Goal: Information Seeking & Learning: Learn about a topic

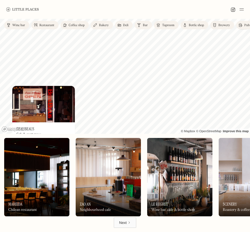
click at [128, 225] on link "Next" at bounding box center [125, 222] width 23 height 10
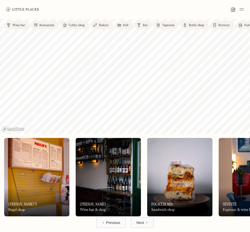
click at [137, 220] on div "Next" at bounding box center [140, 222] width 8 height 5
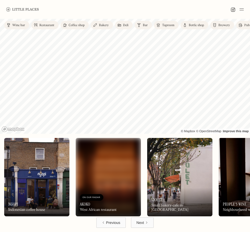
click at [138, 223] on div "Next" at bounding box center [140, 222] width 8 height 5
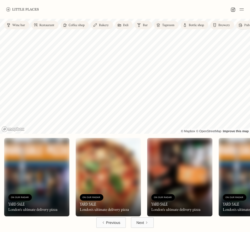
click at [138, 223] on div "Next" at bounding box center [140, 222] width 8 height 5
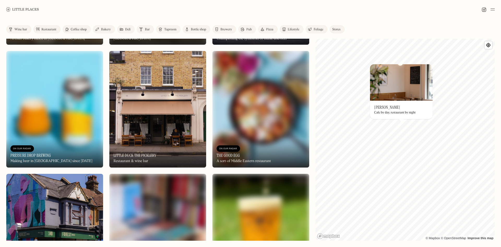
scroll to position [235, 0]
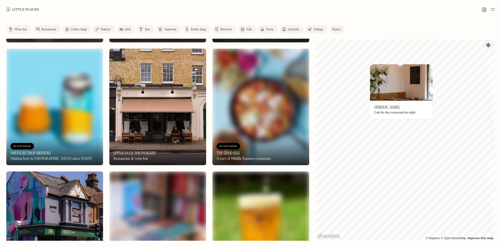
click at [250, 115] on img at bounding box center [260, 107] width 97 height 116
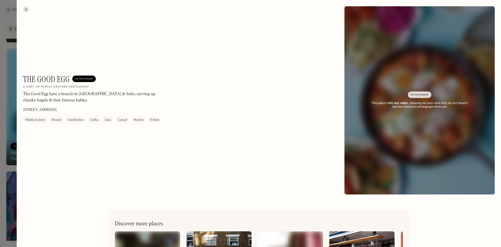
click at [62, 79] on h1 "The Good Egg" at bounding box center [46, 79] width 47 height 10
click at [63, 80] on h1 "The Good Egg" at bounding box center [46, 79] width 47 height 10
click at [250, 94] on div "On Our Radar" at bounding box center [419, 94] width 18 height 5
click at [250, 103] on div "This place is On our radar , meaning we love what they do but haven’t had the c…" at bounding box center [419, 105] width 102 height 8
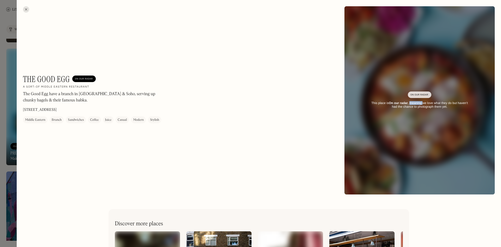
click at [250, 103] on div "This place is On our radar , meaning we love what they do but haven’t had the c…" at bounding box center [419, 105] width 102 height 8
click at [58, 77] on h1 "The Good Egg" at bounding box center [46, 79] width 47 height 10
click at [57, 79] on h1 "The Good Egg" at bounding box center [46, 79] width 47 height 10
click at [55, 79] on h1 "The Good Egg" at bounding box center [46, 79] width 47 height 10
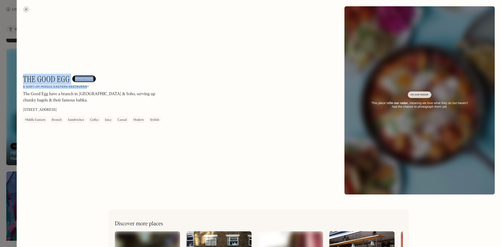
drag, startPoint x: 88, startPoint y: 88, endPoint x: 24, endPoint y: 76, distance: 65.6
click at [24, 76] on div "The Good Egg On Our Radar A sort-of Middle Eastern restaurant The Good Egg have…" at bounding box center [93, 98] width 141 height 49
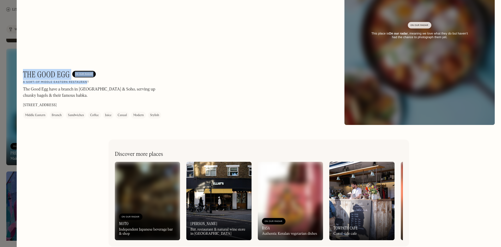
scroll to position [77, 0]
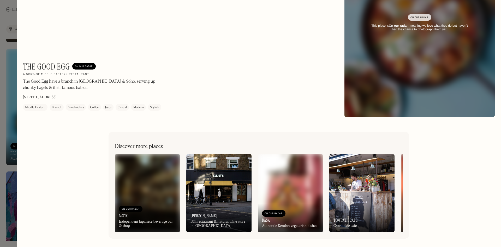
click at [109, 86] on p "The Good Egg have a branch in Stoke Newington & Soho, serving up chunky bagels …" at bounding box center [93, 84] width 141 height 13
click at [64, 91] on p "The Good Egg have a branch in Stoke Newington & Soho, serving up chunky bagels …" at bounding box center [93, 84] width 141 height 13
click at [67, 94] on div "The Good Egg On Our Radar A sort-of Middle Eastern restaurant The Good Egg have…" at bounding box center [93, 86] width 141 height 49
click at [68, 94] on div "The Good Egg On Our Radar A sort-of Middle Eastern restaurant The Good Egg have…" at bounding box center [93, 86] width 141 height 49
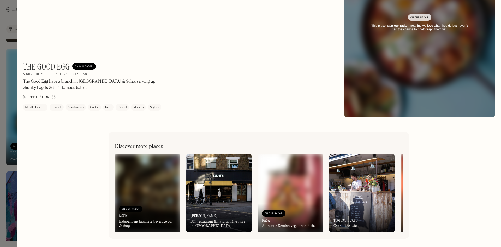
click at [57, 96] on p "Unit G9 Kingly Court, Kingly St, Carnaby, London W1B 5PW" at bounding box center [40, 96] width 34 height 5
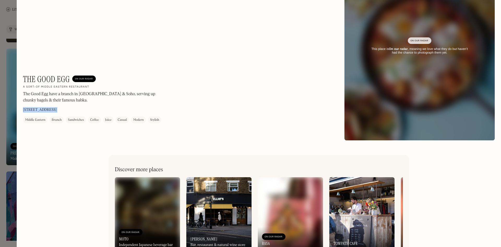
scroll to position [25, 0]
